Goal: Find specific page/section: Find specific page/section

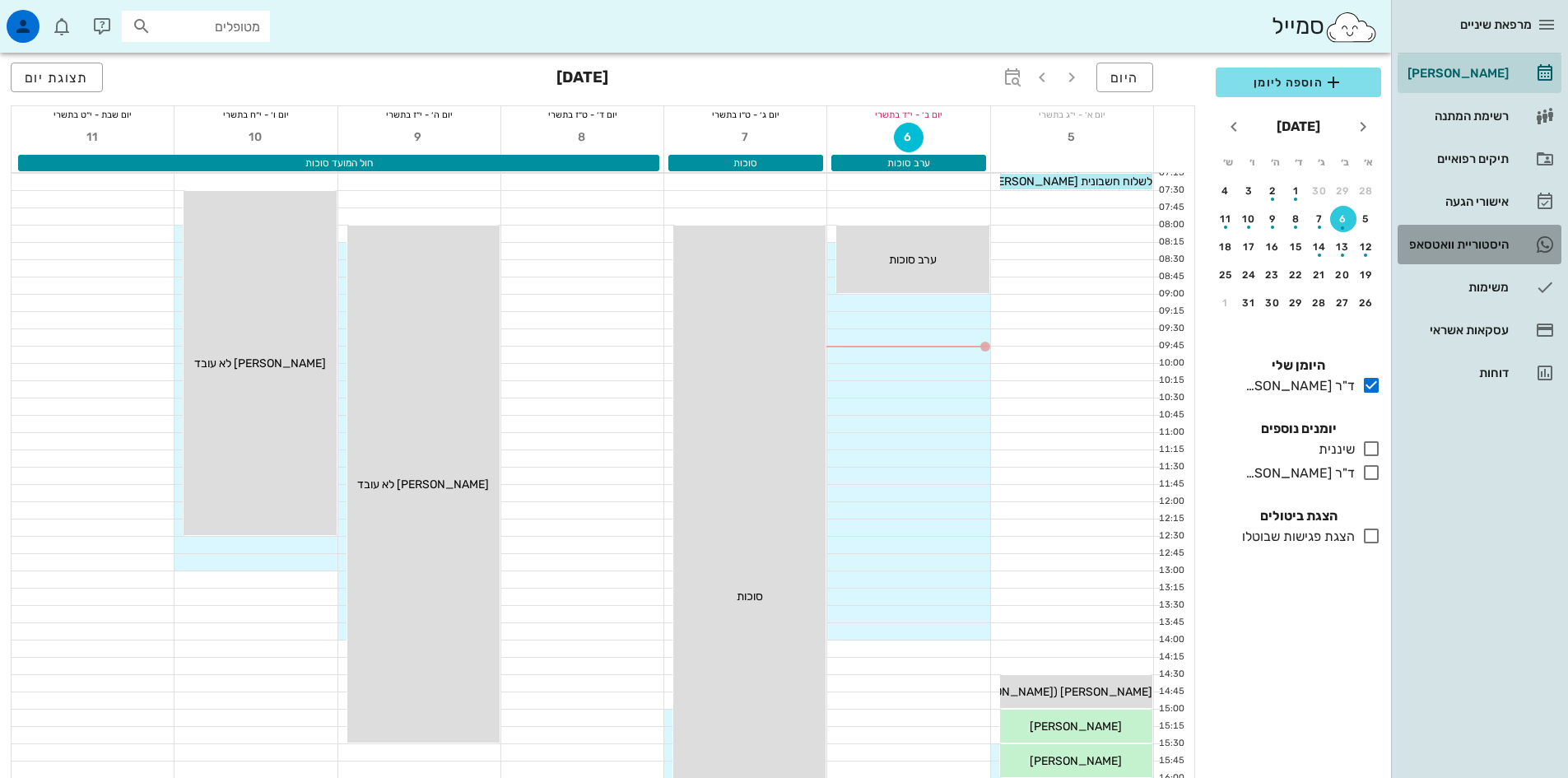
click at [1477, 245] on div "היסטוריית וואטסאפ" at bounding box center [1457, 244] width 104 height 13
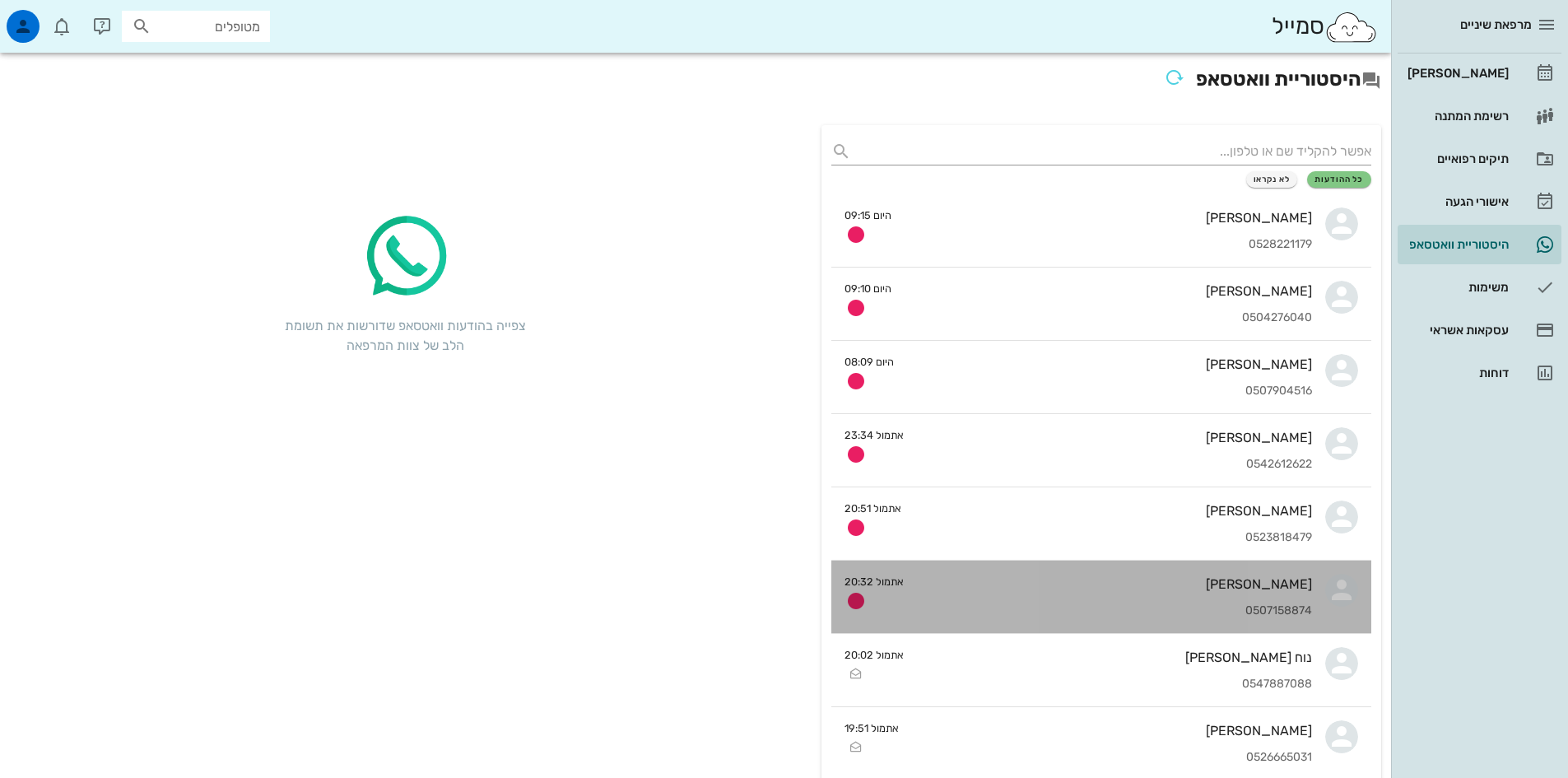
click at [1120, 597] on div "[PERSON_NAME] 0507158874" at bounding box center [1115, 597] width 395 height 73
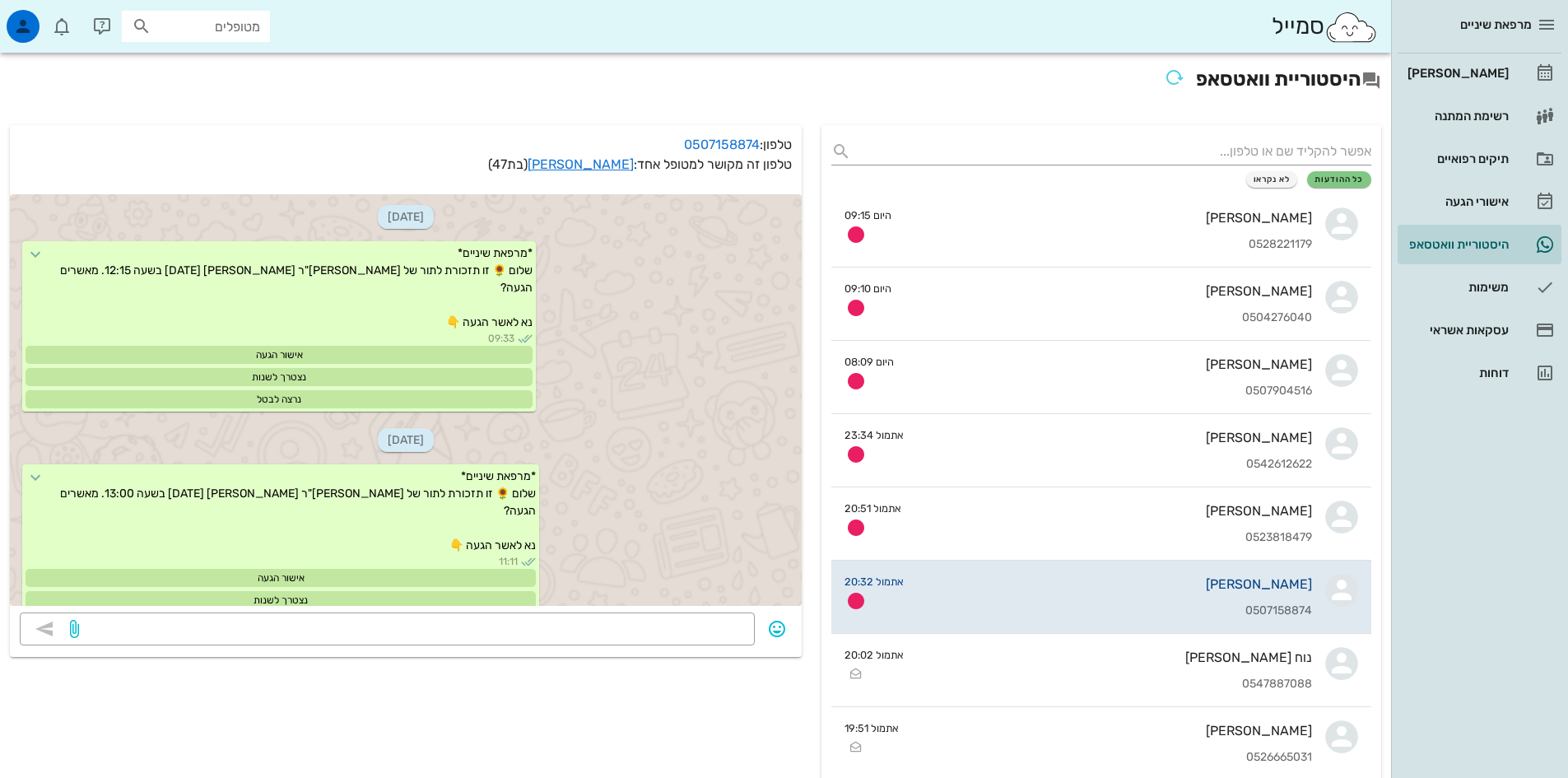
scroll to position [2651, 0]
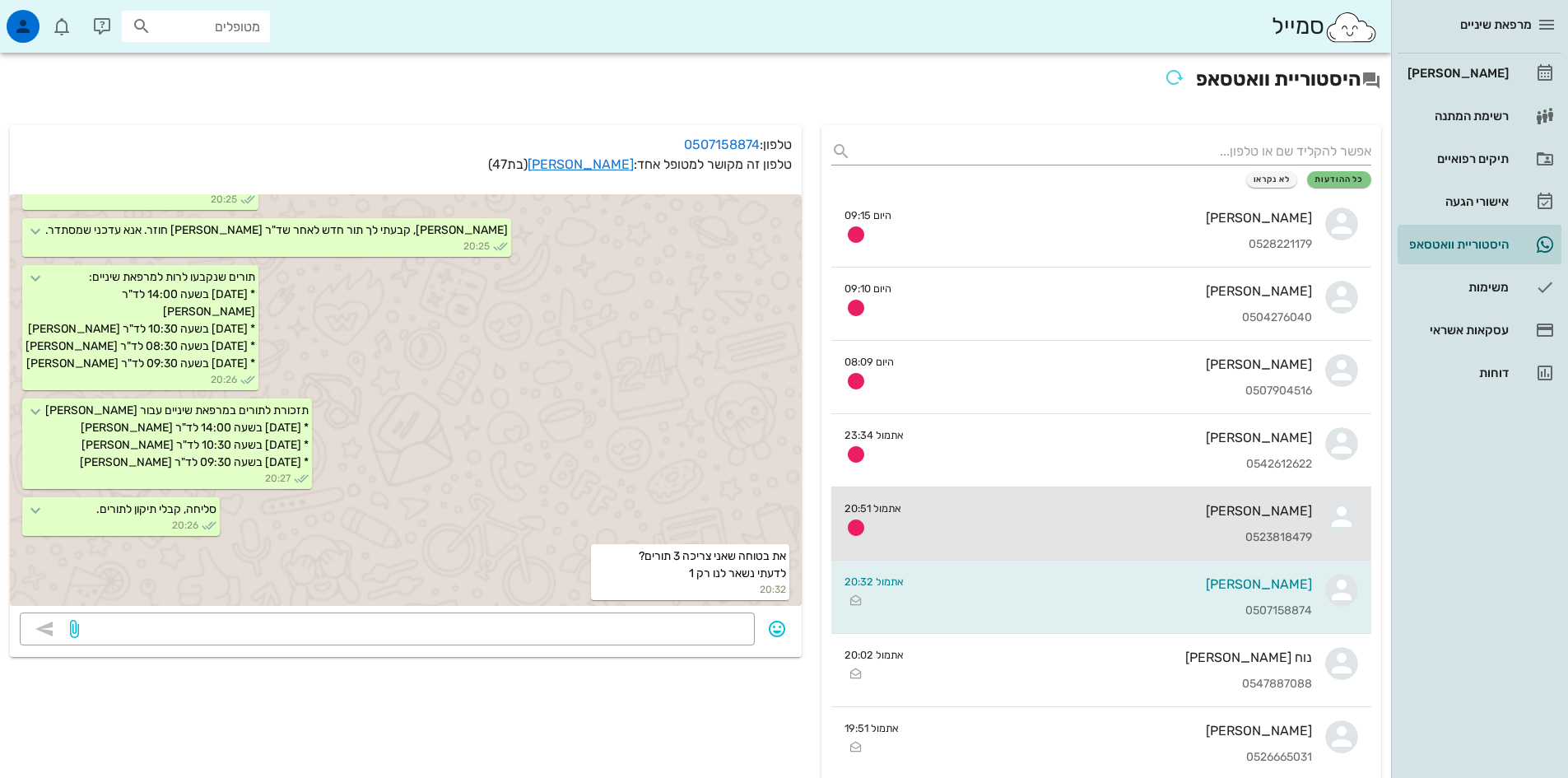
click at [1207, 528] on div "[PERSON_NAME] 0523818479" at bounding box center [1113, 523] width 397 height 73
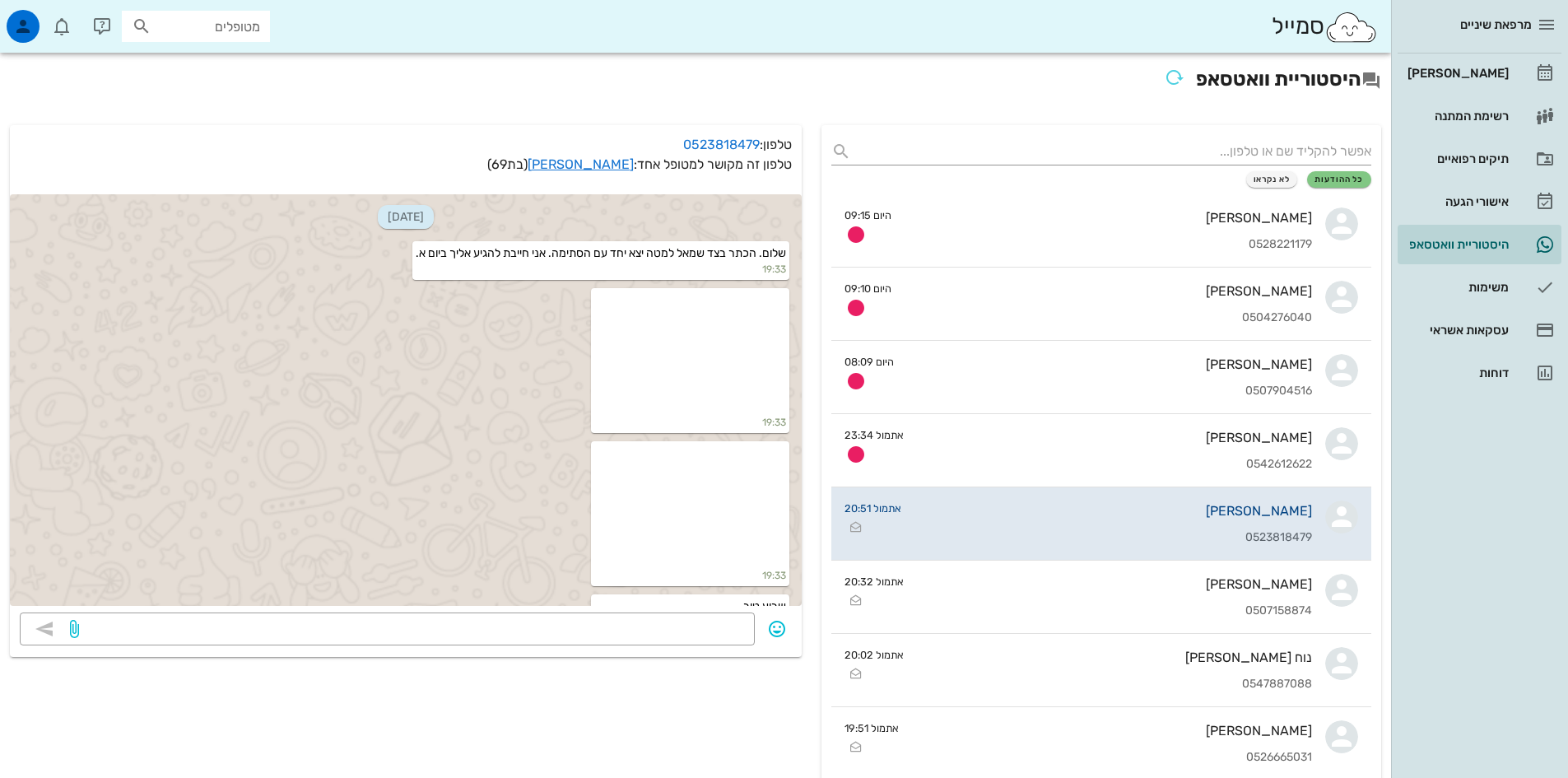
scroll to position [1485, 0]
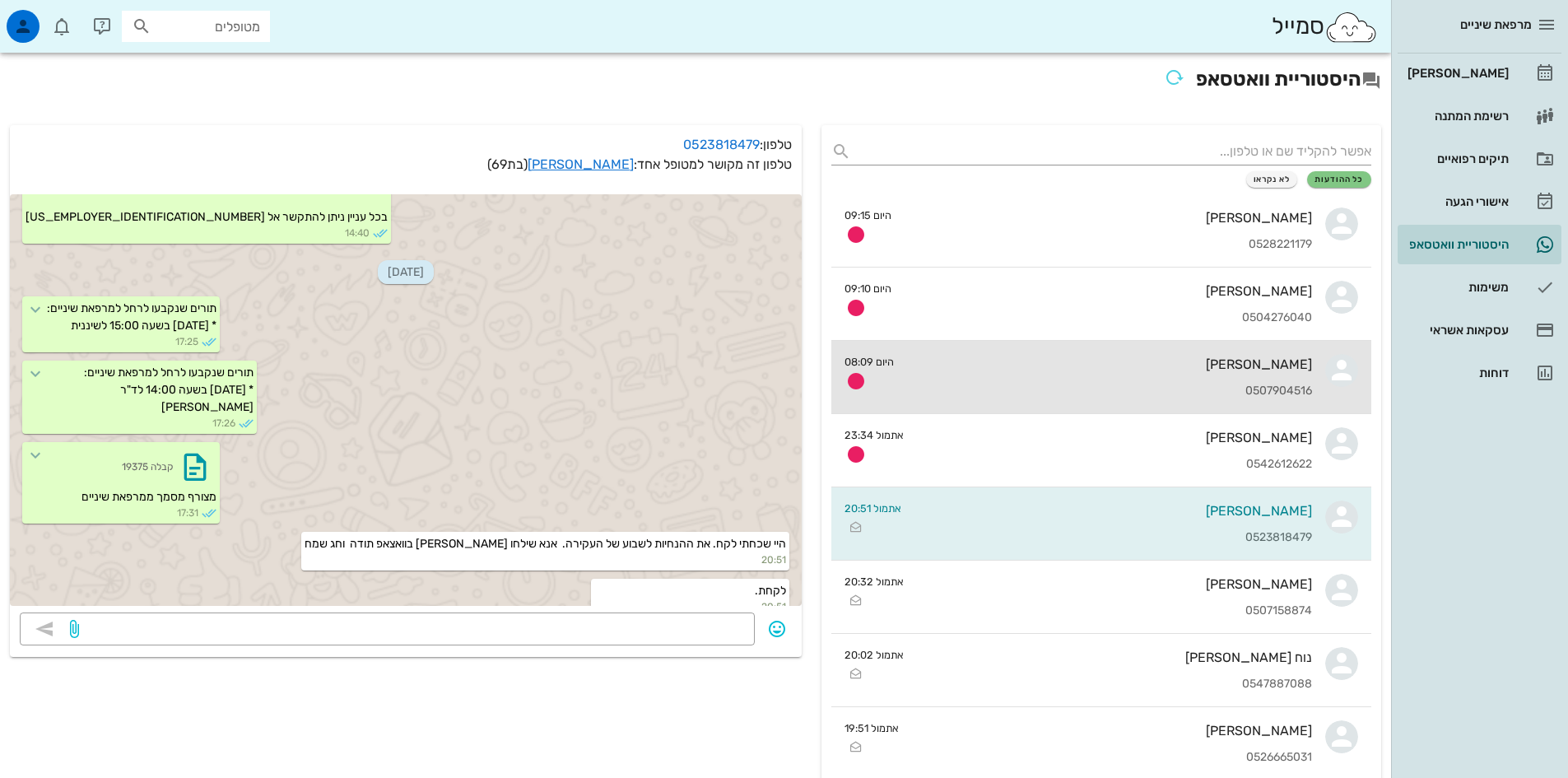
click at [1166, 383] on div "[PERSON_NAME] 0507904516" at bounding box center [1110, 376] width 405 height 73
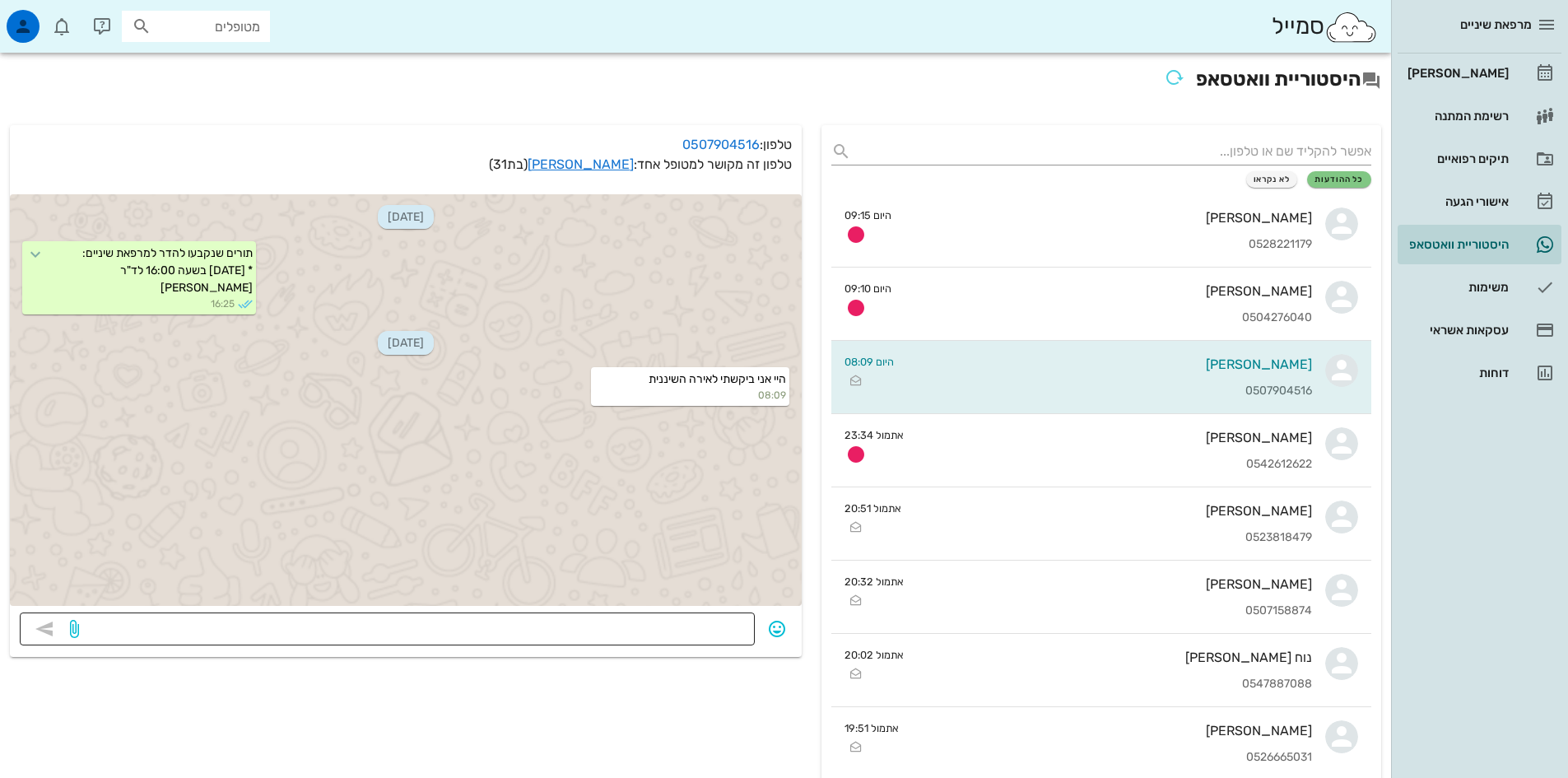
click at [730, 614] on div at bounding box center [413, 629] width 662 height 33
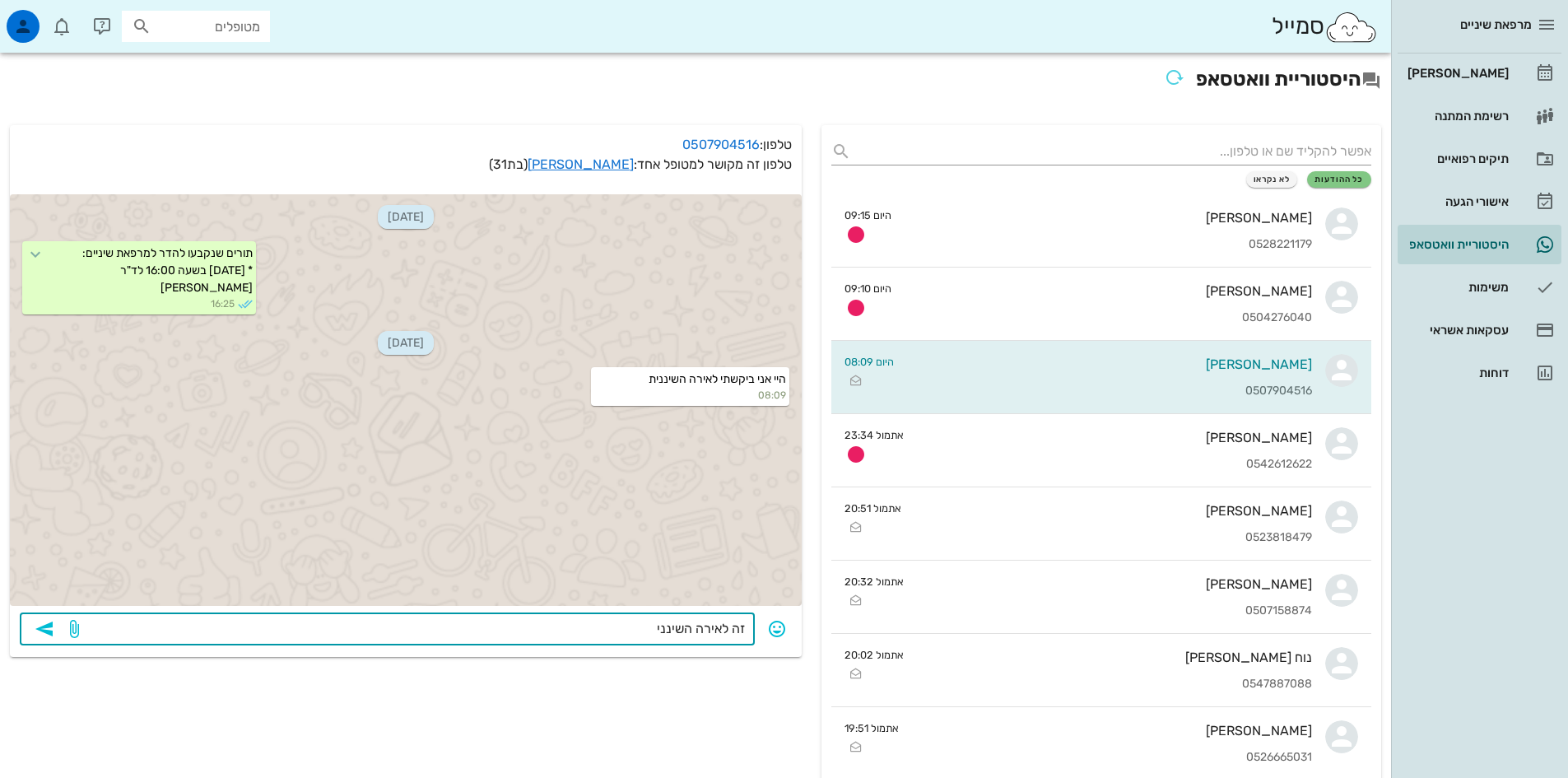
type textarea "זה לאירה השיננית"
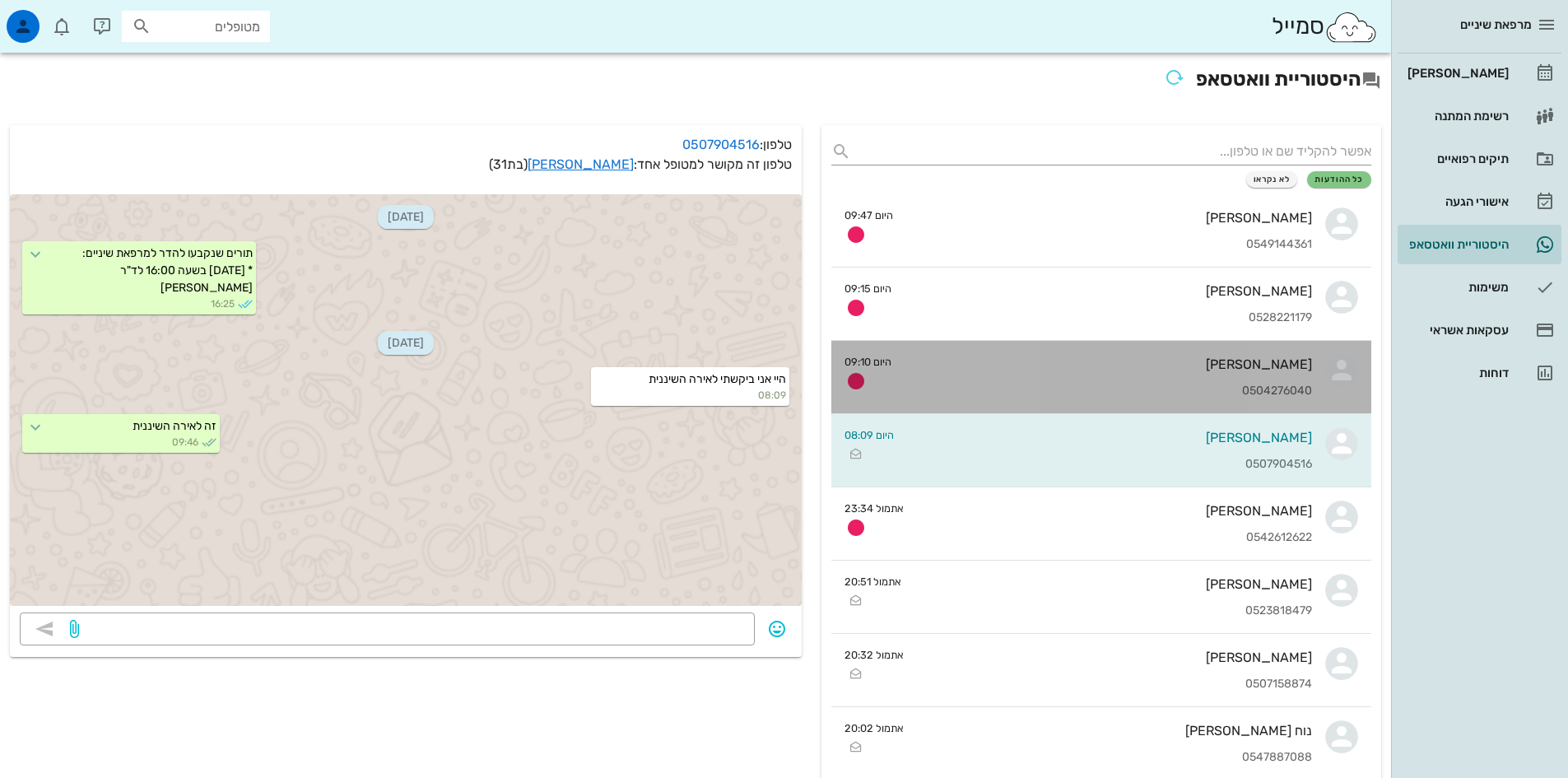
click at [1104, 394] on div "0504276040" at bounding box center [1108, 392] width 407 height 14
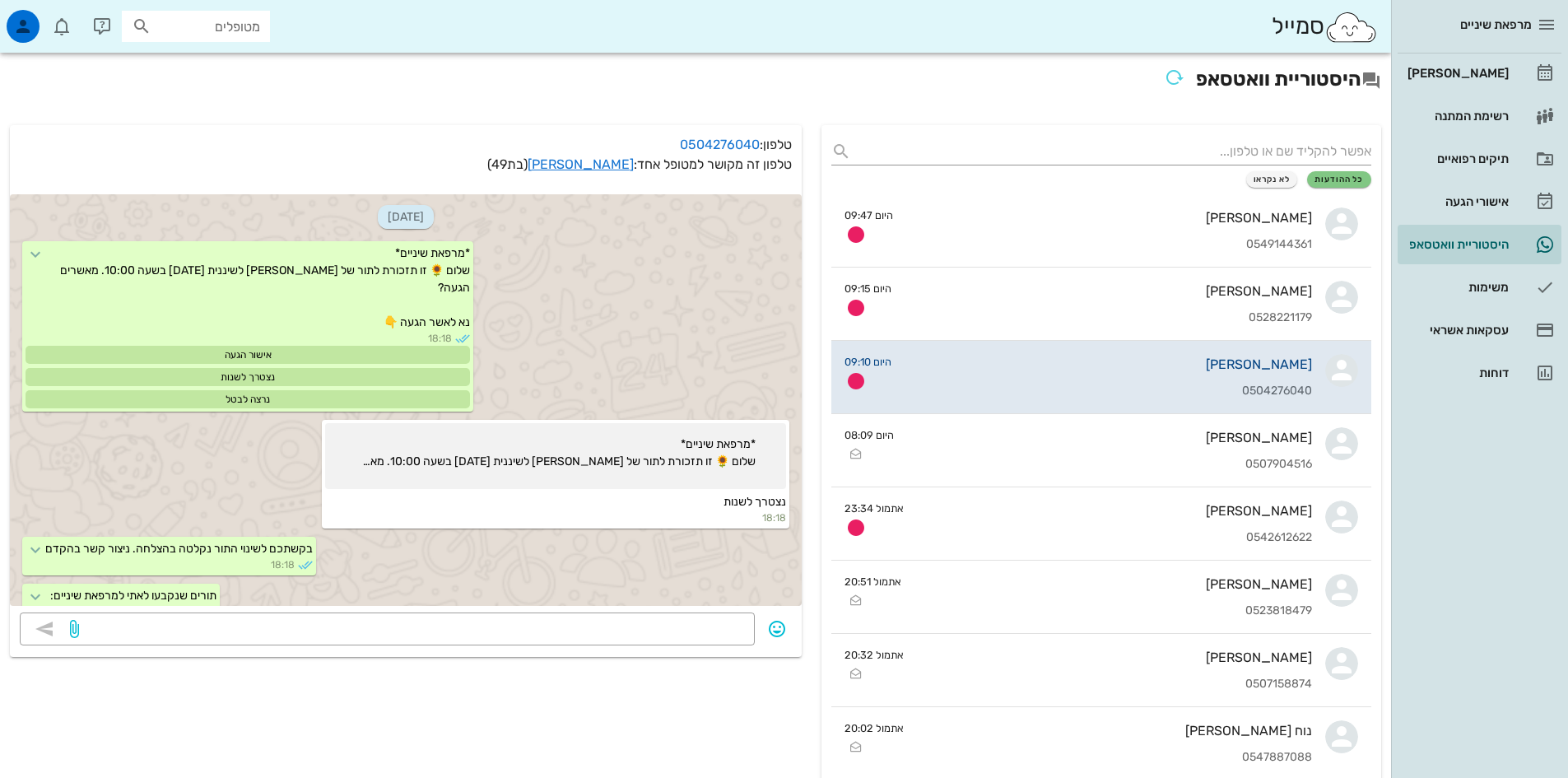
scroll to position [277, 0]
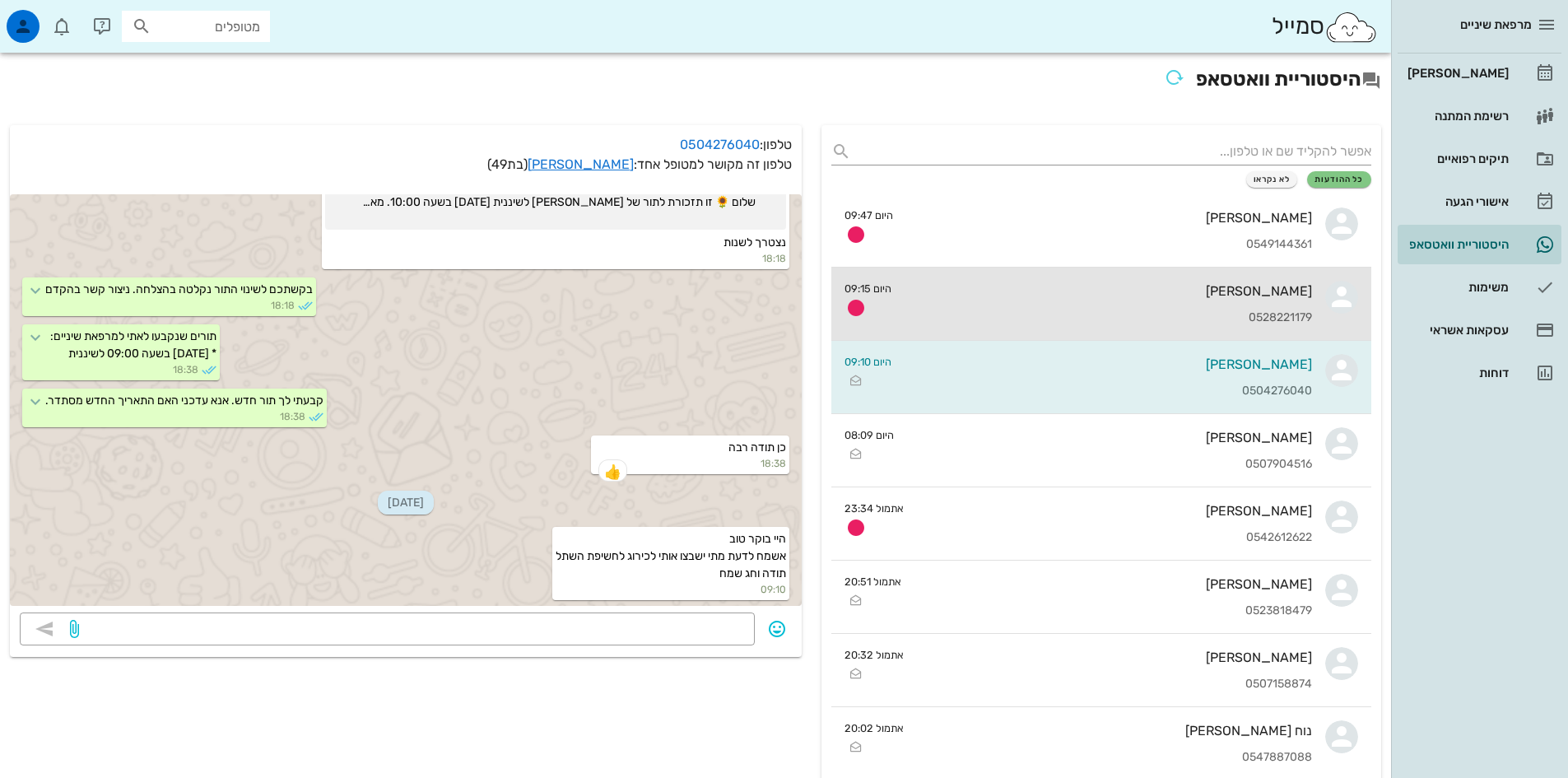
click at [1192, 311] on div "0528221179" at bounding box center [1108, 318] width 407 height 14
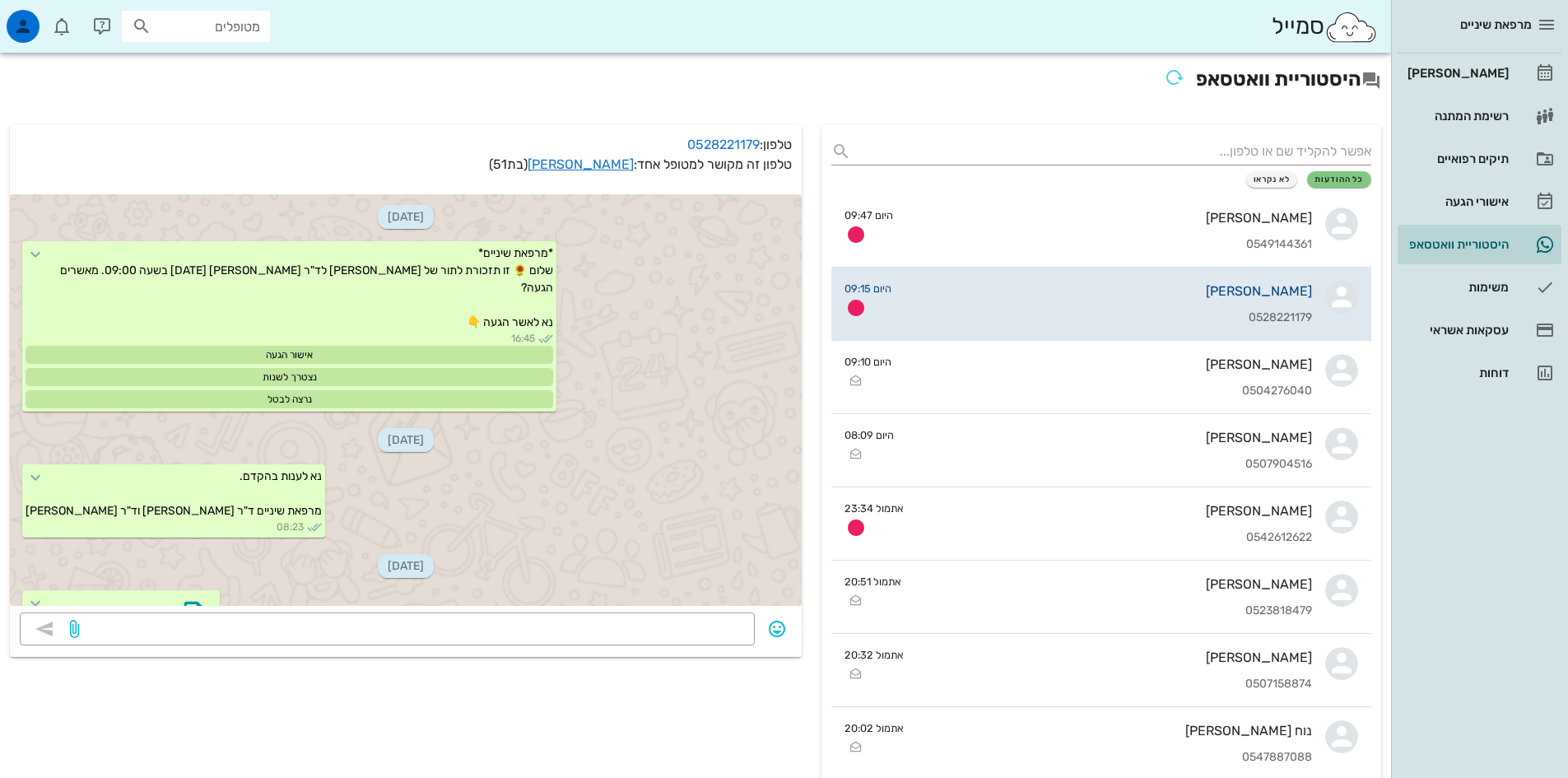
scroll to position [619, 0]
